Goal: Transaction & Acquisition: Obtain resource

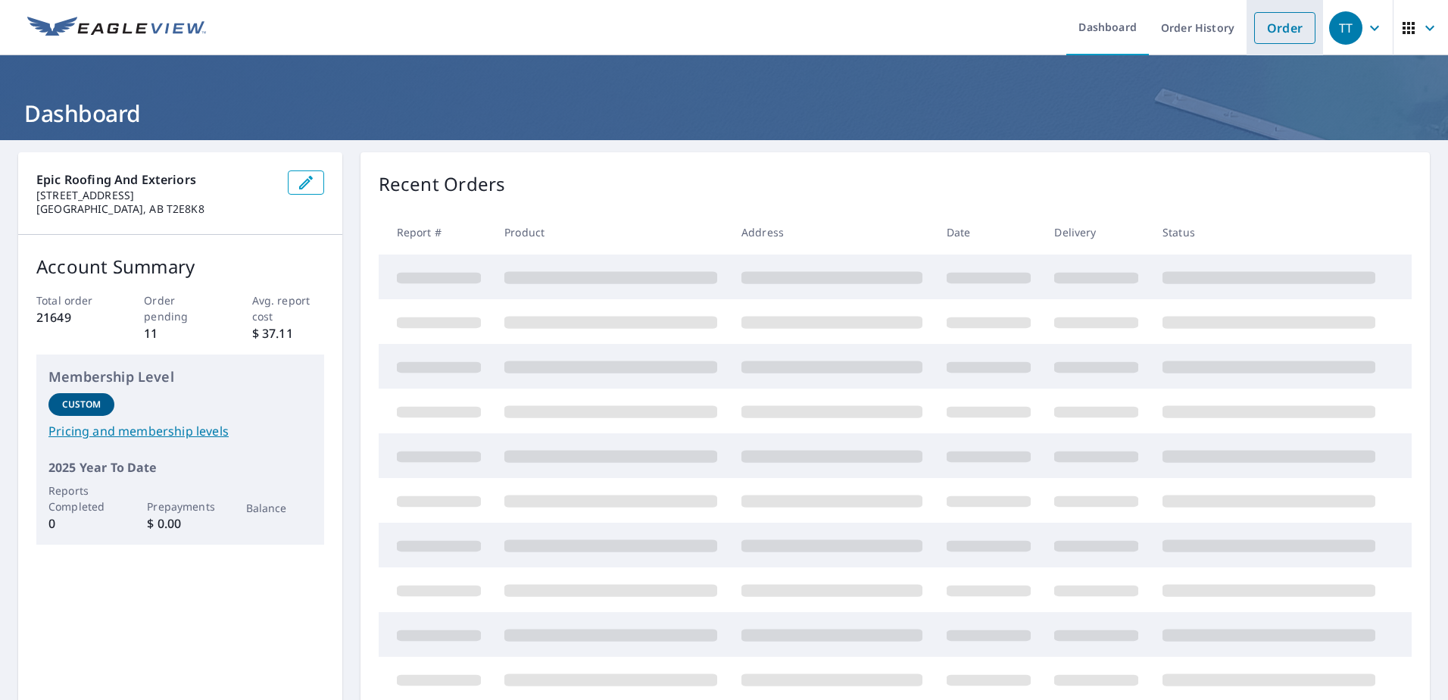
click at [1266, 28] on link "Order" at bounding box center [1284, 28] width 61 height 32
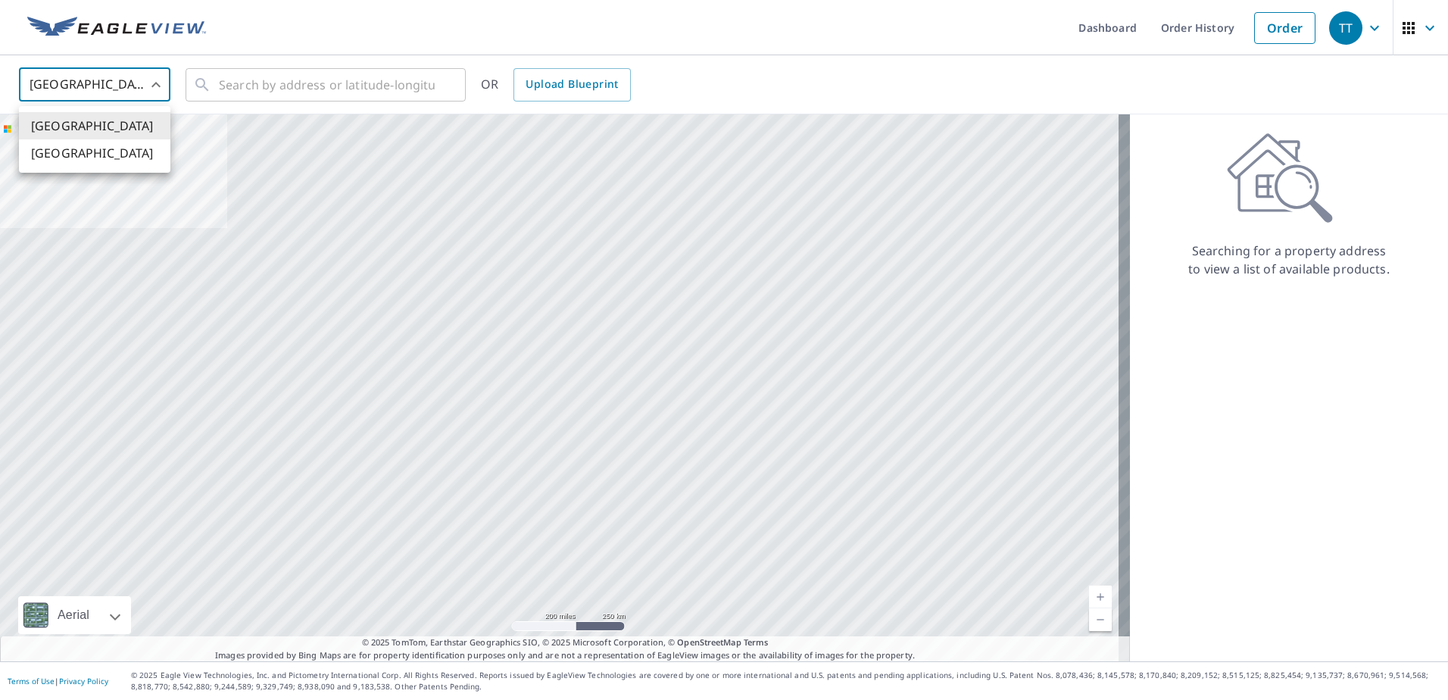
click at [109, 86] on body "TT TT Dashboard Order History Order TT United States US ​ ​ OR Upload Blueprint…" at bounding box center [724, 350] width 1448 height 700
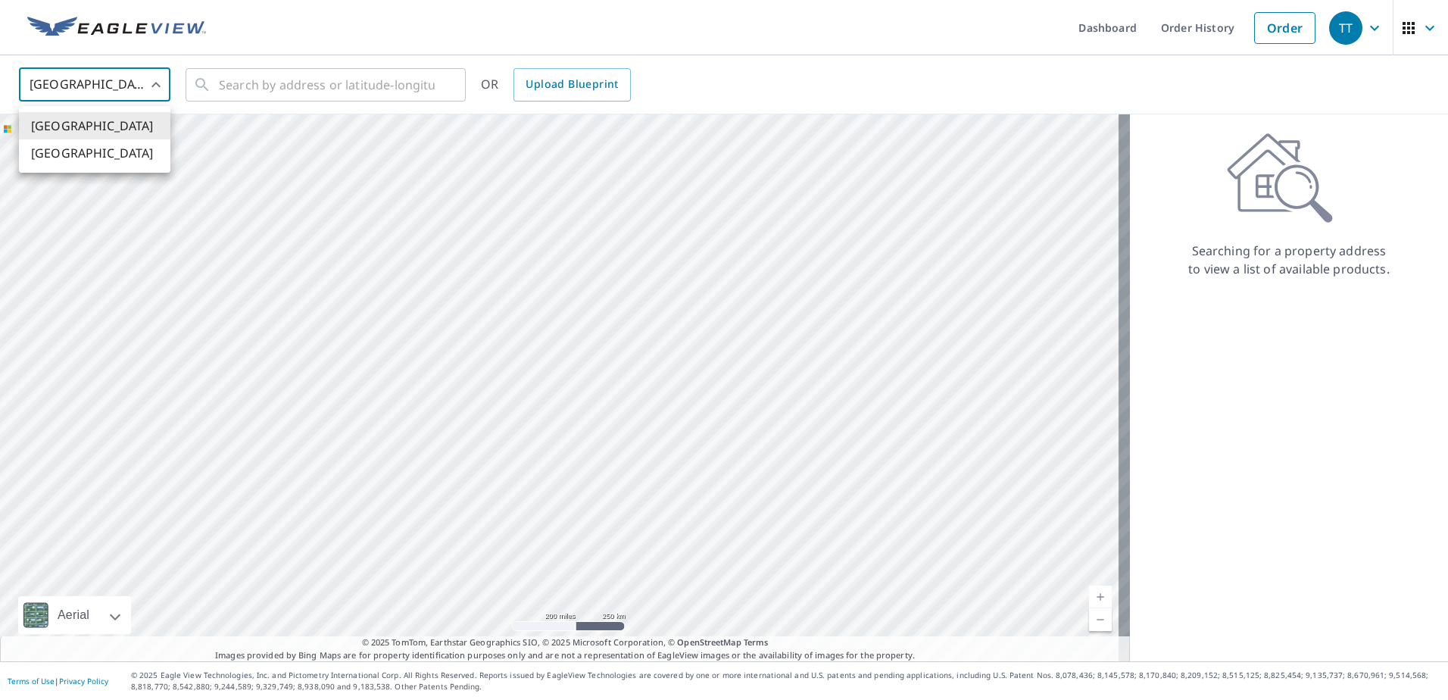
click at [80, 146] on li "[GEOGRAPHIC_DATA]" at bounding box center [94, 152] width 151 height 27
type input "CA"
click at [260, 86] on input "text" at bounding box center [327, 85] width 216 height 42
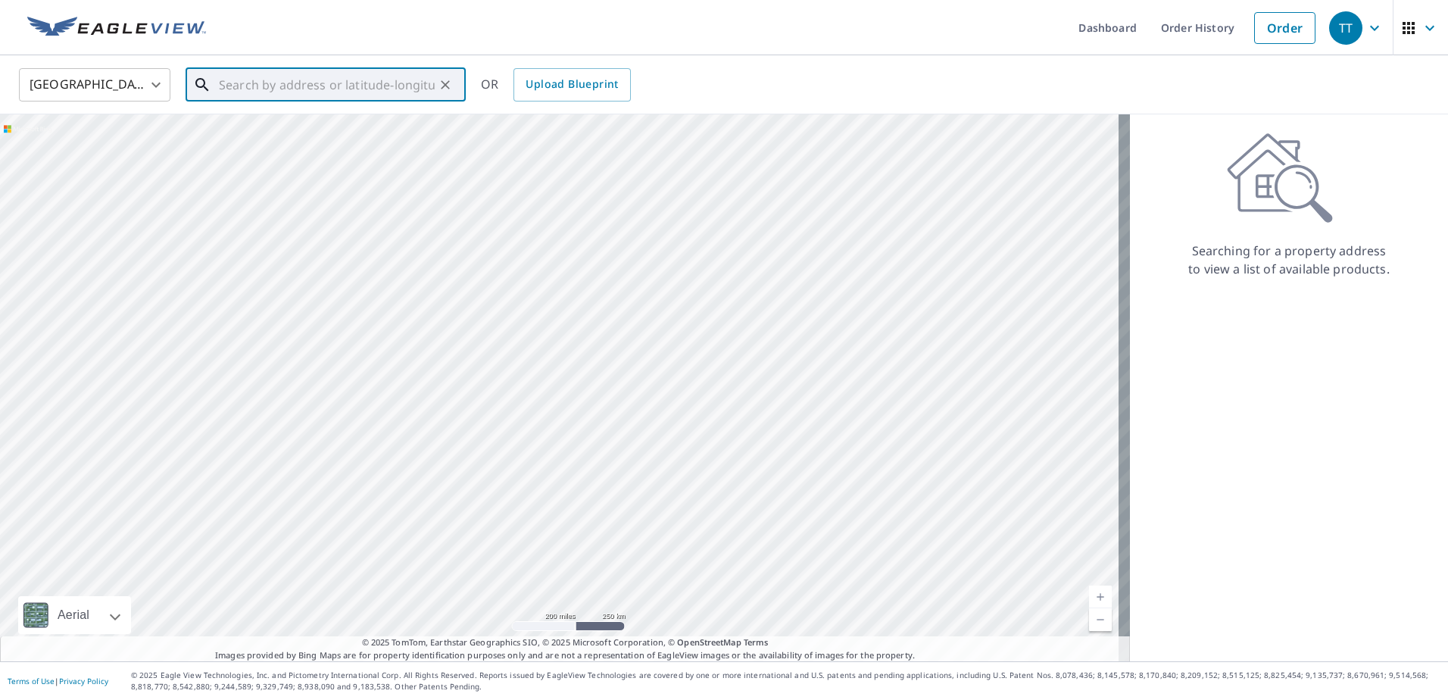
paste input "[STREET_ADDRESS]"
click at [312, 133] on span "8 WATERFORD HTS CHESTERMERE AB T1X2M7" at bounding box center [335, 138] width 238 height 36
type input "8 WATERFORD HTS CHESTERMERE AB T1X2M7"
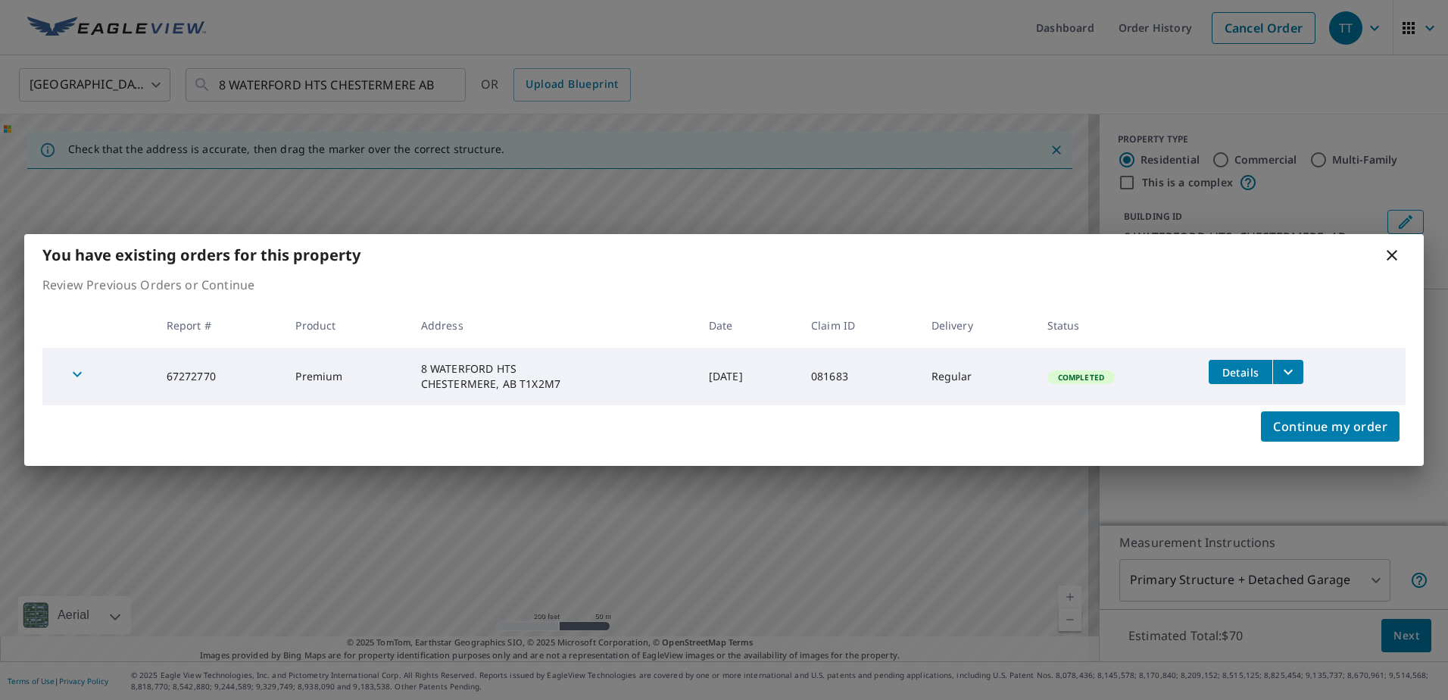
click at [1297, 372] on icon "filesDropdownBtn-67272770" at bounding box center [1288, 372] width 18 height 18
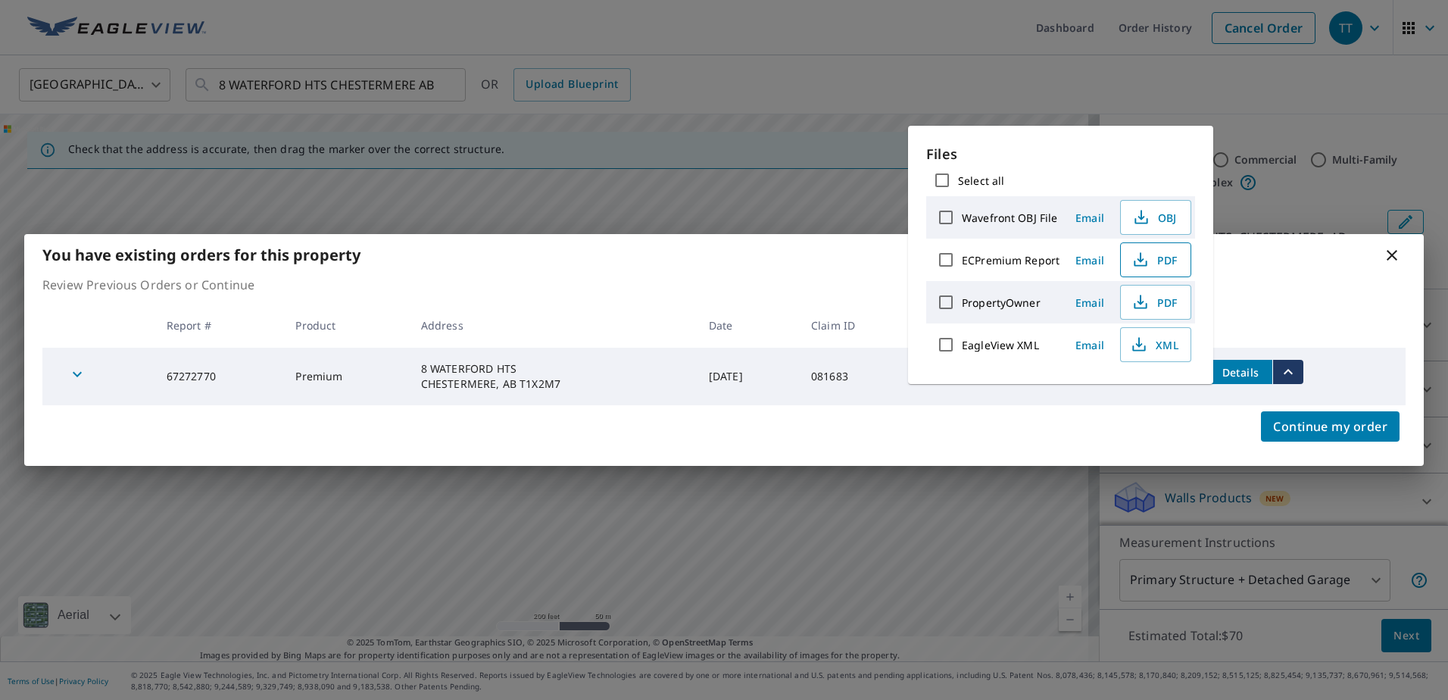
click at [1143, 254] on icon "button" at bounding box center [1140, 260] width 18 height 18
click at [1262, 99] on div "You have existing orders for this property Review Previous Orders or Continue R…" at bounding box center [724, 350] width 1448 height 700
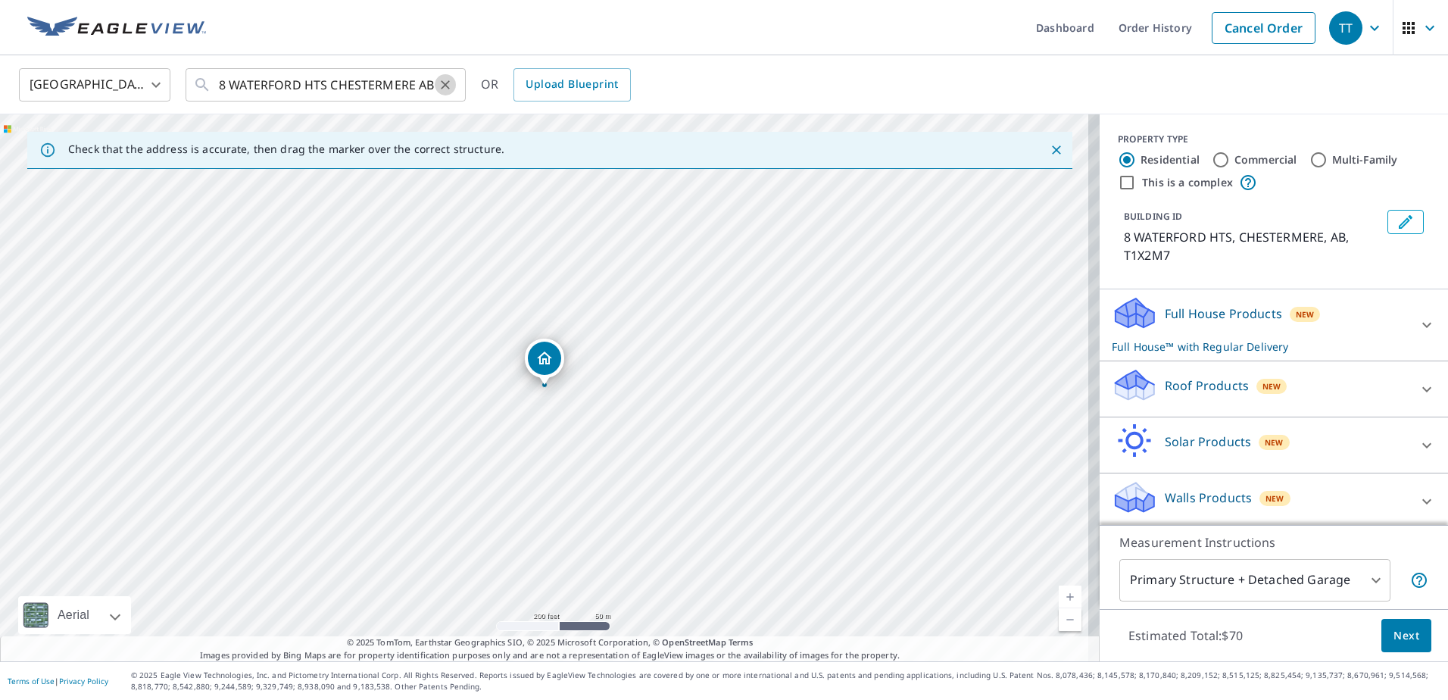
click at [443, 81] on icon "Clear" at bounding box center [445, 84] width 15 height 15
paste input "[STREET_ADDRESS][PERSON_NAME]"
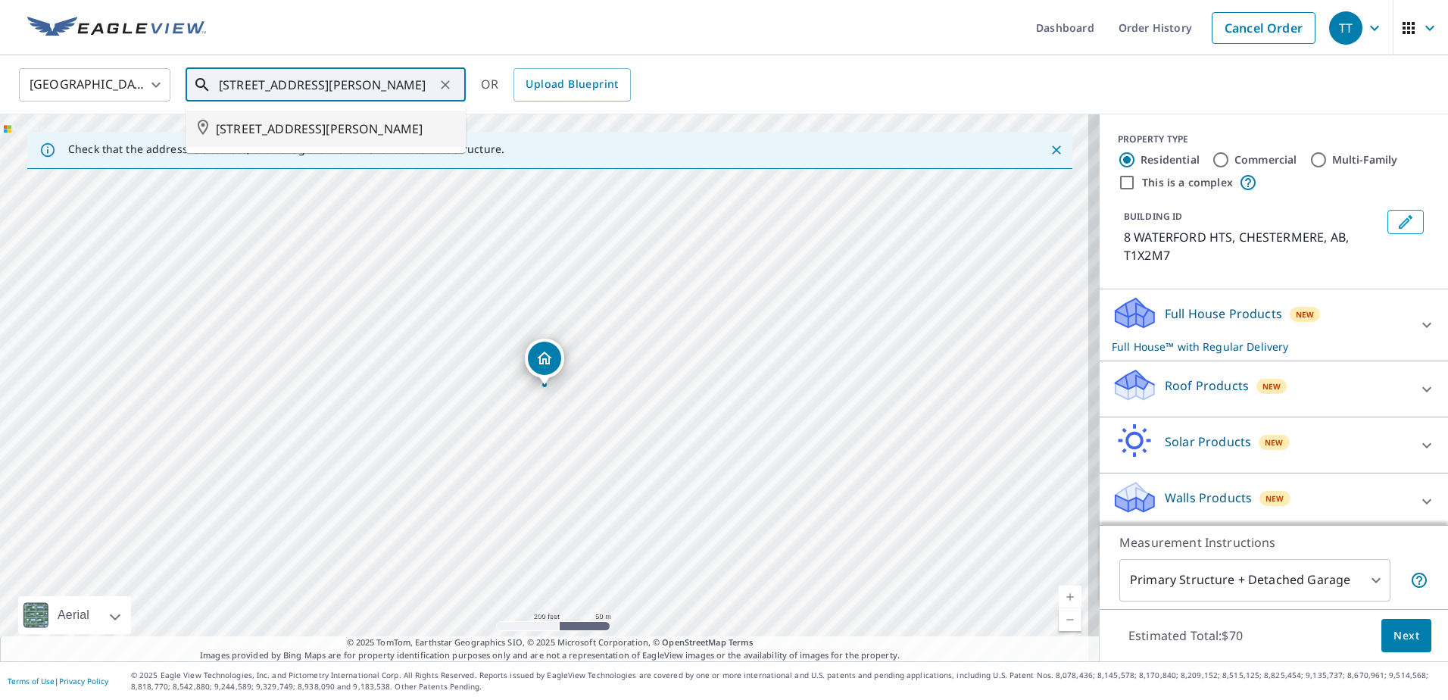
click at [332, 124] on span "[STREET_ADDRESS][PERSON_NAME]" at bounding box center [335, 129] width 238 height 18
type input "[STREET_ADDRESS][PERSON_NAME]"
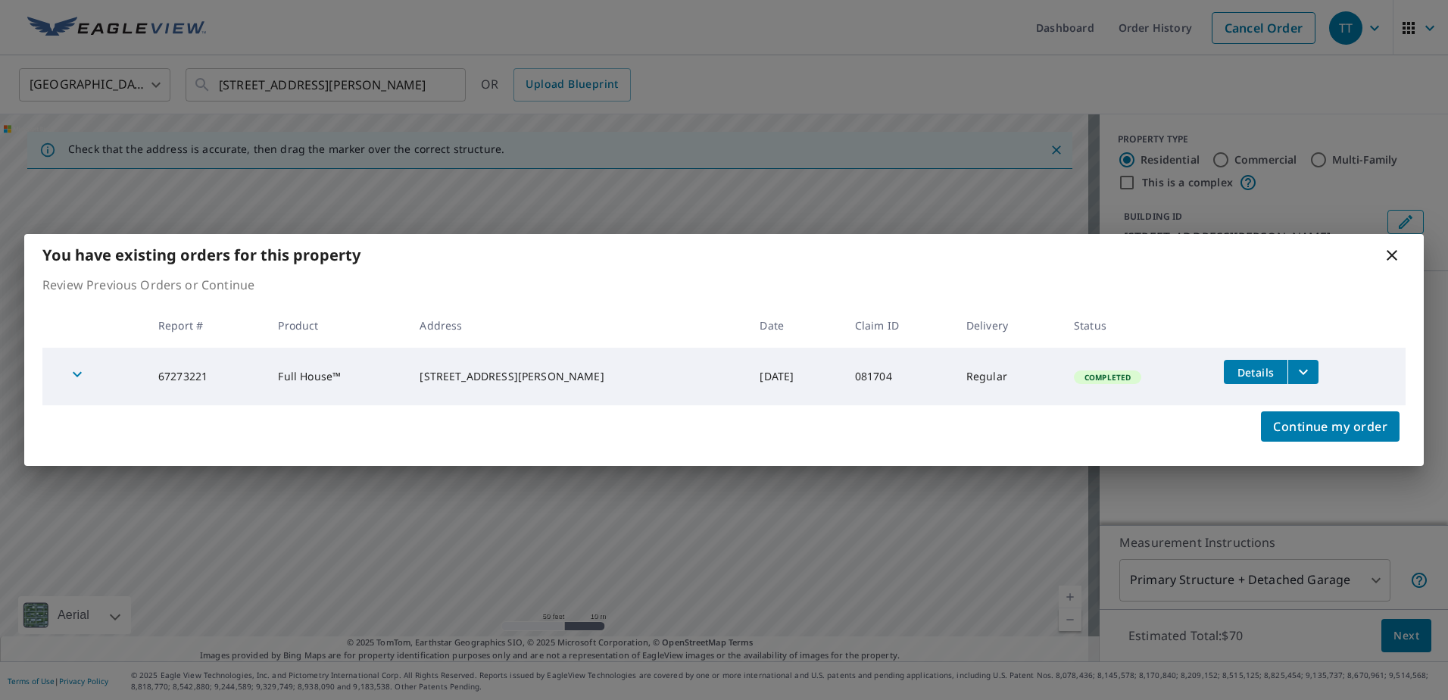
click at [1294, 369] on icon "filesDropdownBtn-67273221" at bounding box center [1303, 372] width 18 height 18
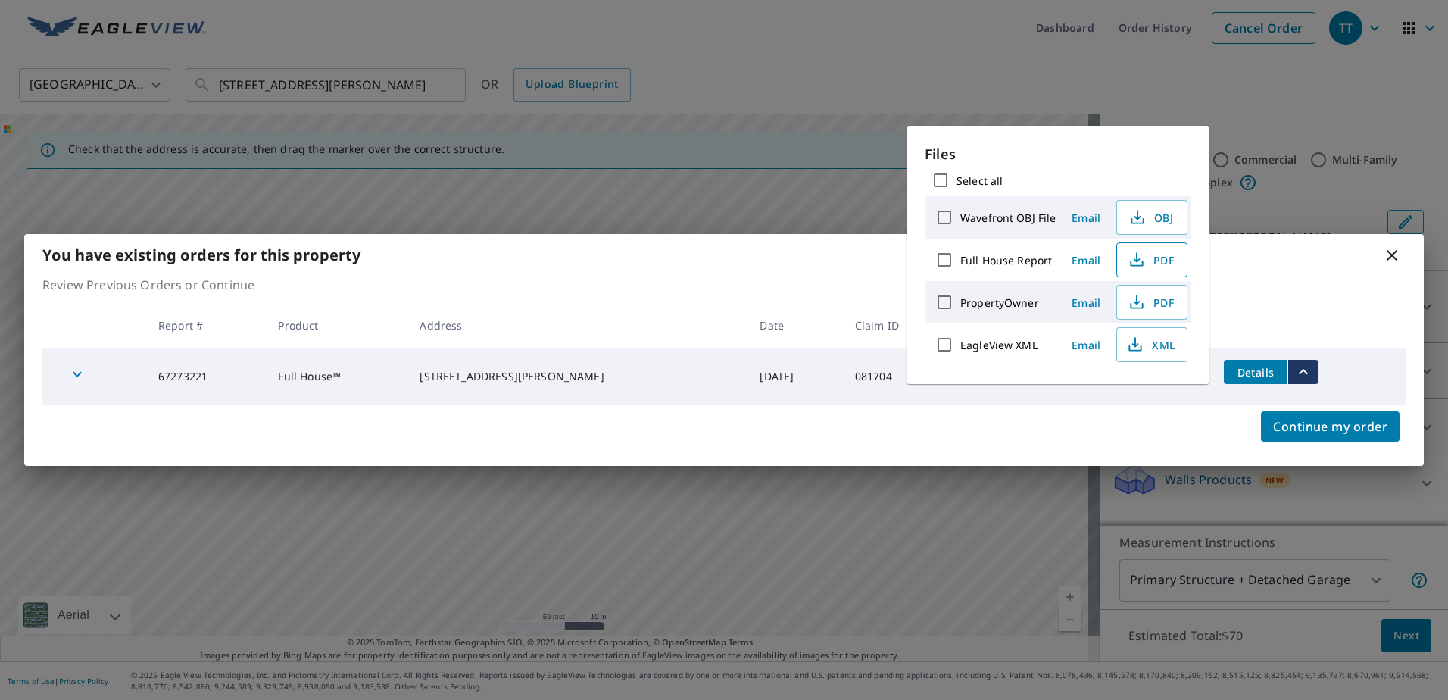
click at [1142, 257] on icon "button" at bounding box center [1136, 260] width 18 height 18
click at [1138, 55] on div "You have existing orders for this property Review Previous Orders or Continue R…" at bounding box center [724, 350] width 1448 height 700
